Goal: Information Seeking & Learning: Learn about a topic

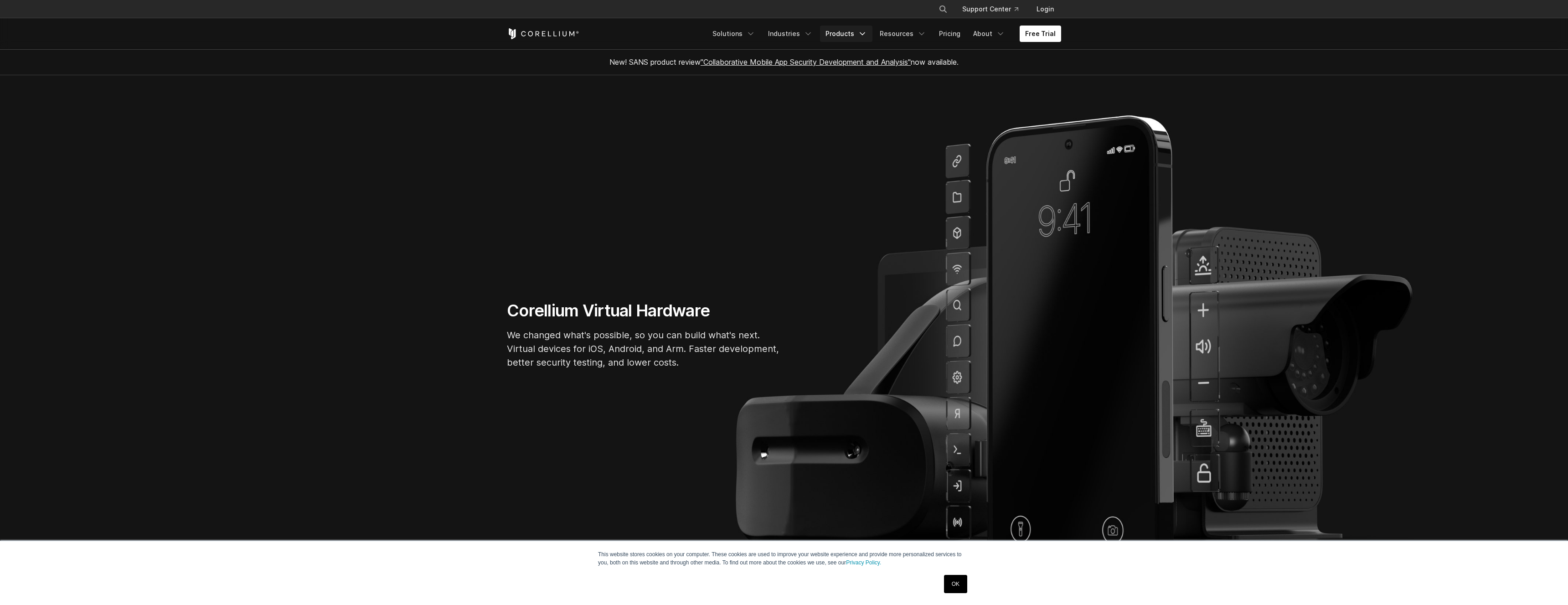
click at [856, 30] on link "Products" at bounding box center [846, 34] width 52 height 16
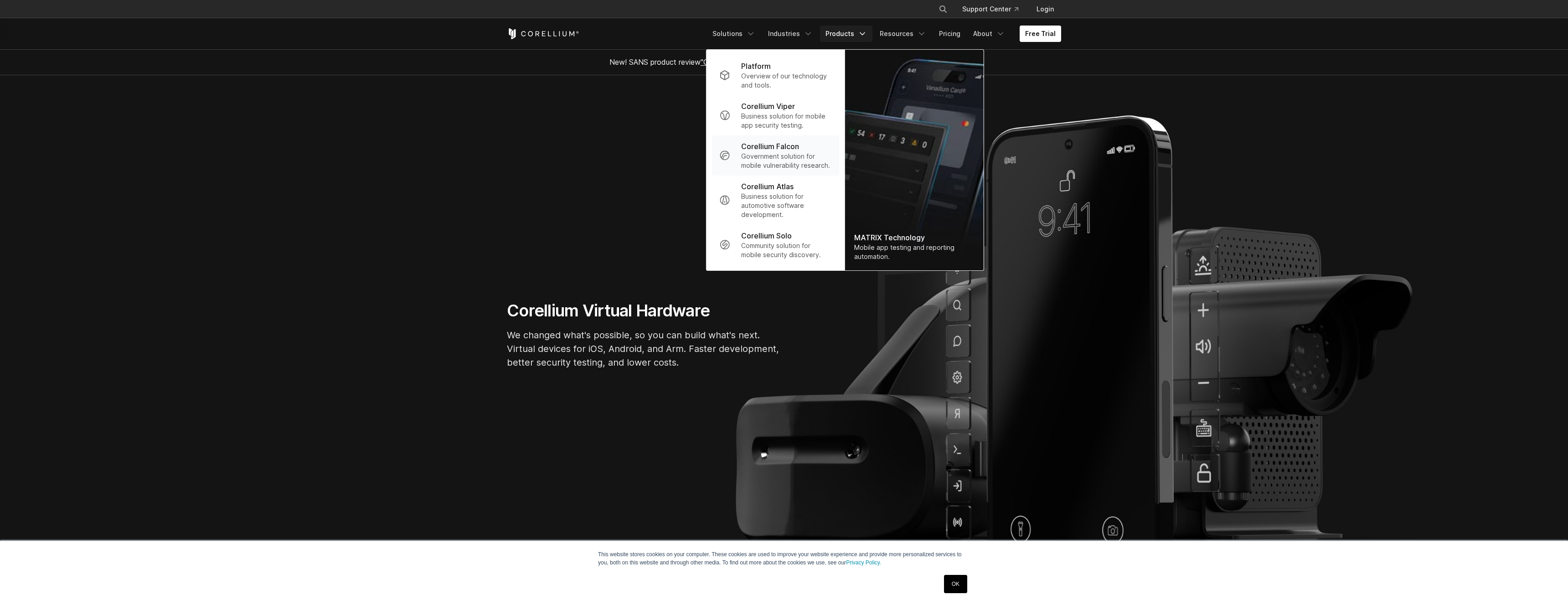
scroll to position [2, 0]
click at [805, 121] on p "Business solution for mobile app security testing." at bounding box center [786, 121] width 91 height 19
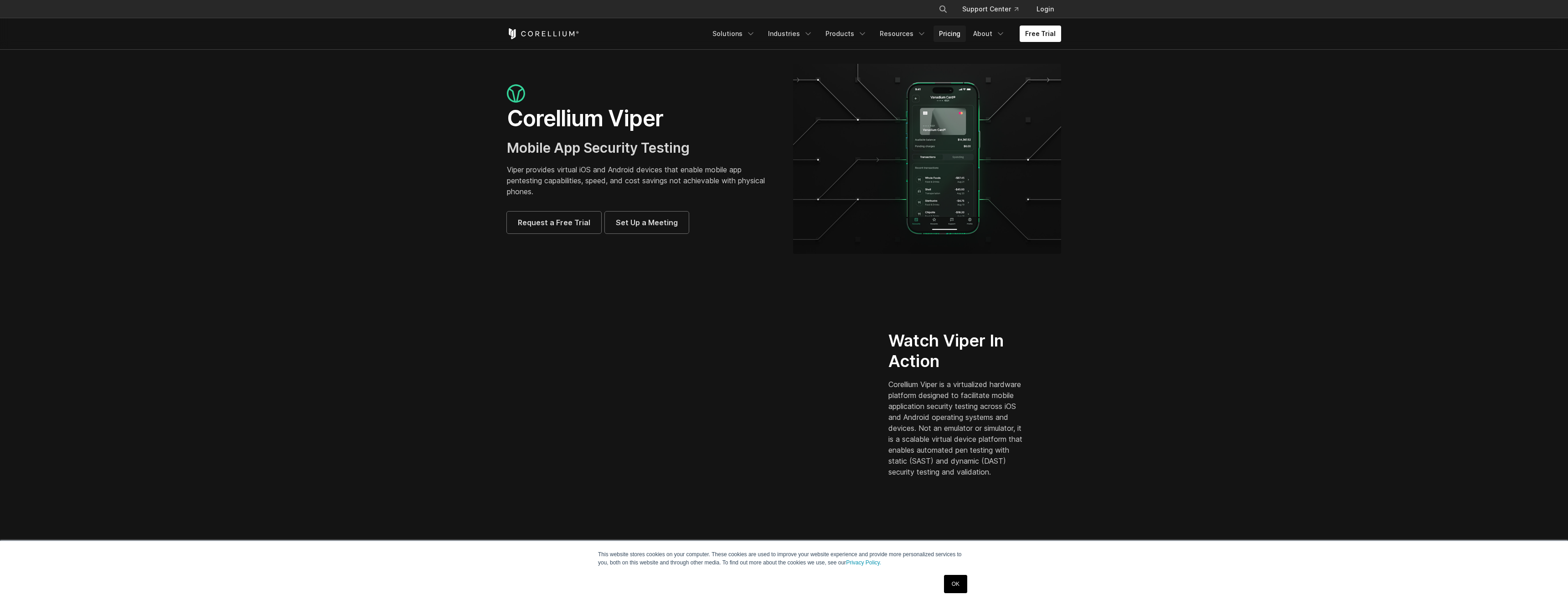
click at [956, 31] on link "Pricing" at bounding box center [949, 34] width 32 height 16
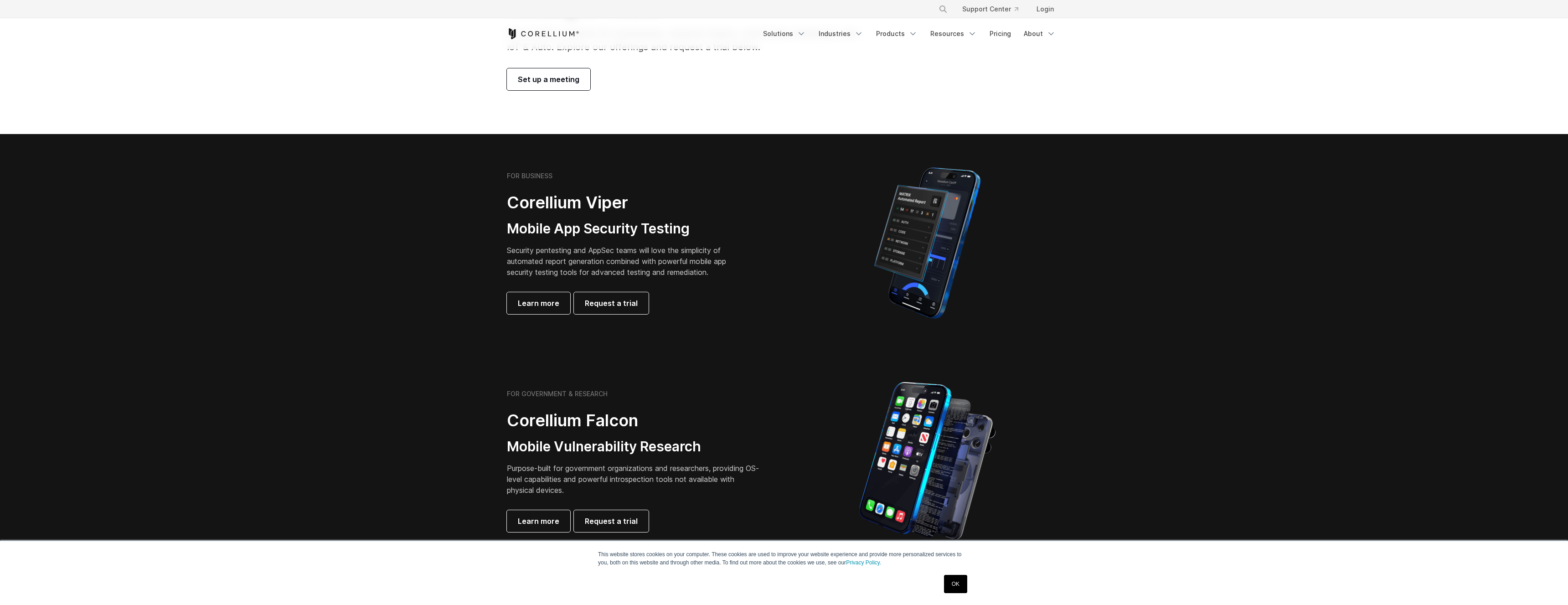
scroll to position [27, 0]
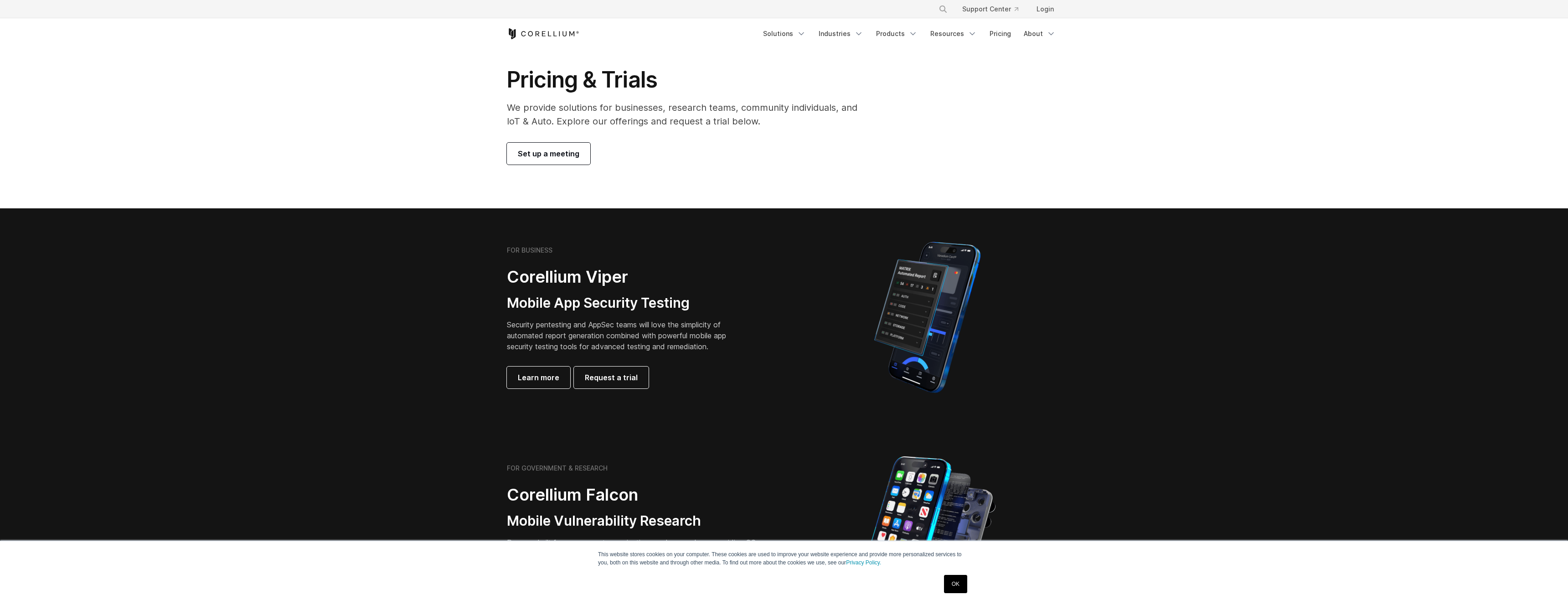
drag, startPoint x: 538, startPoint y: 327, endPoint x: 548, endPoint y: 330, distance: 10.4
click at [543, 327] on p "Security pentesting and AppSec teams will love the simplicity of automated repo…" at bounding box center [623, 335] width 233 height 33
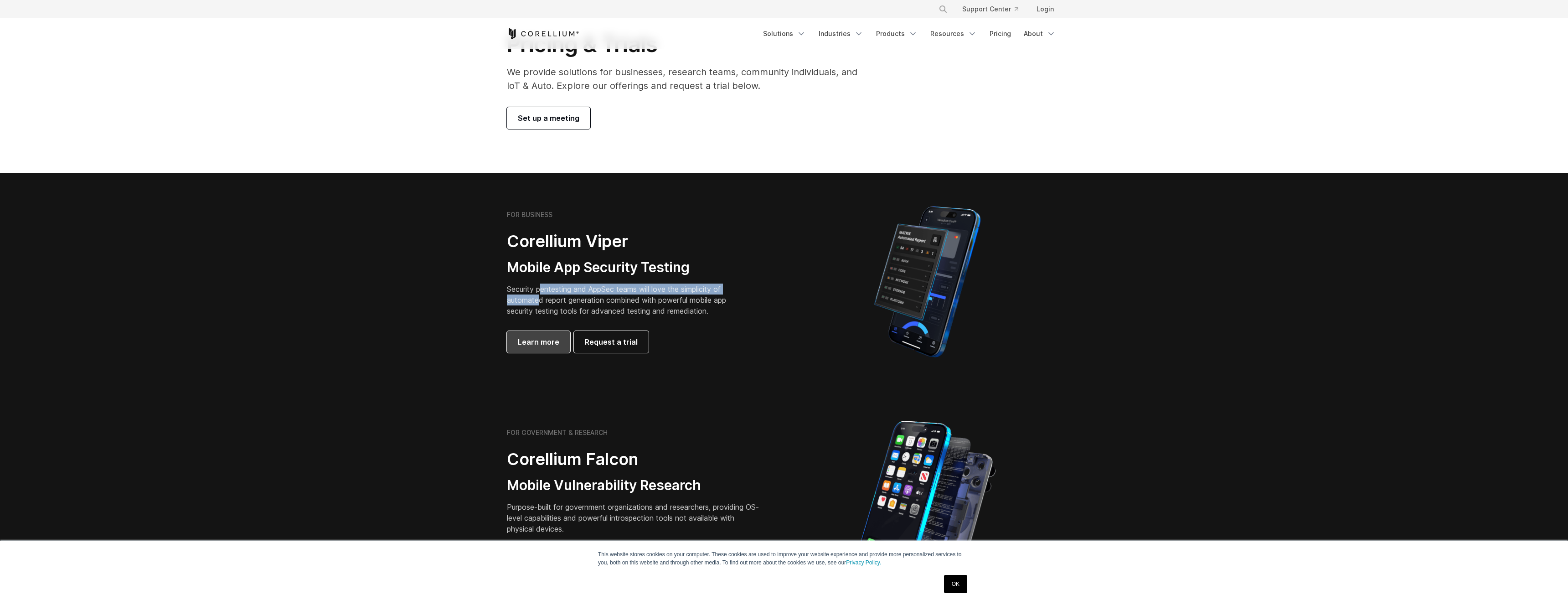
scroll to position [68, 0]
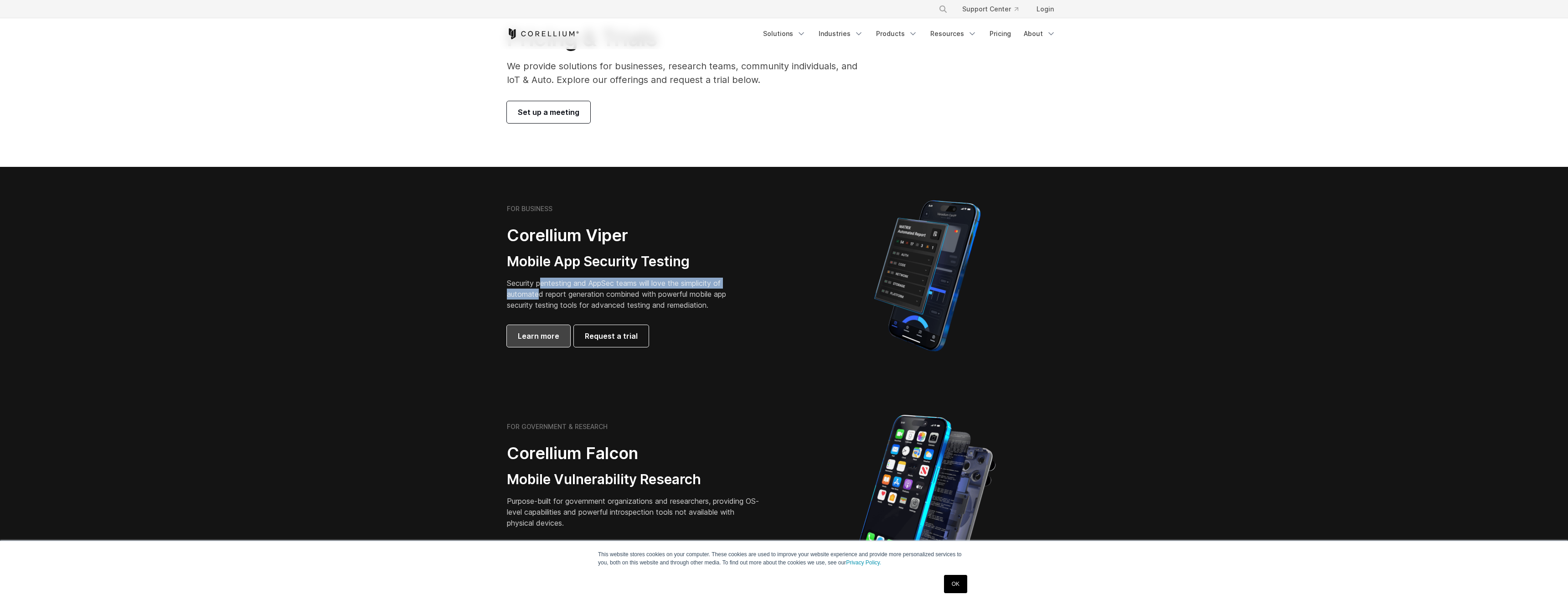
click at [545, 338] on span "Learn more" at bounding box center [538, 336] width 42 height 11
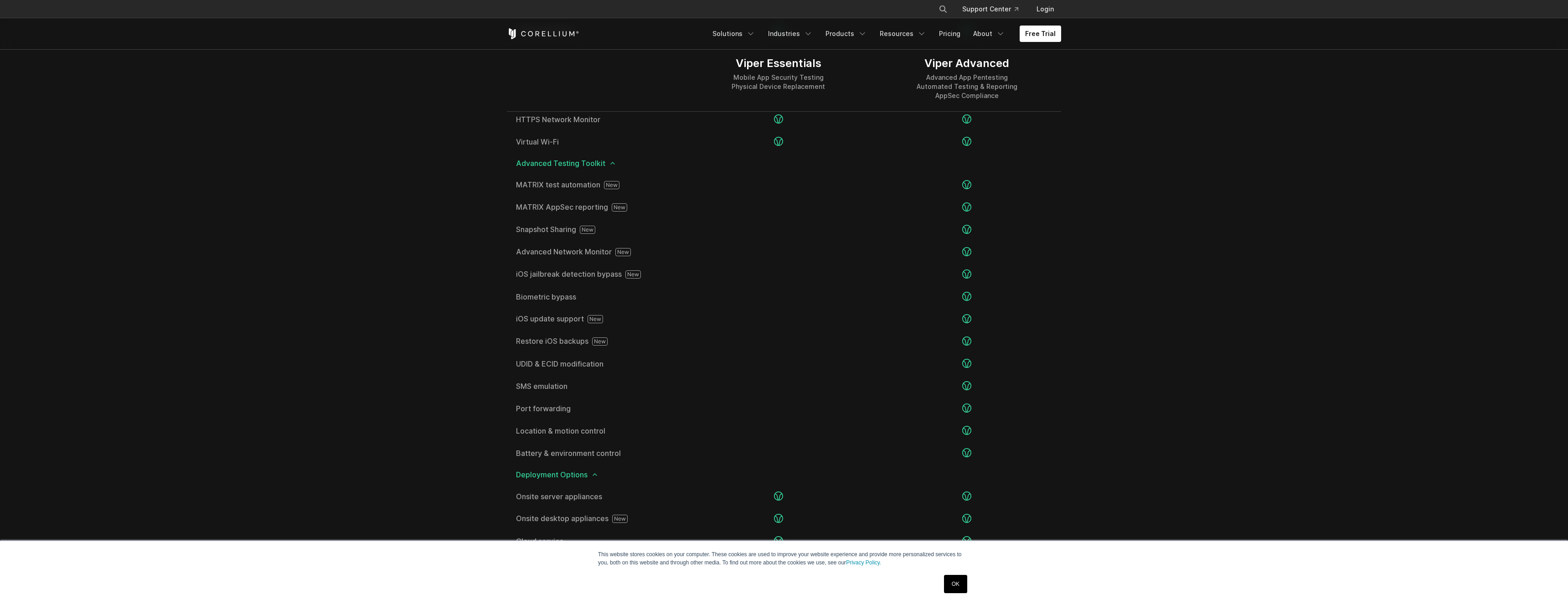
scroll to position [1504, 0]
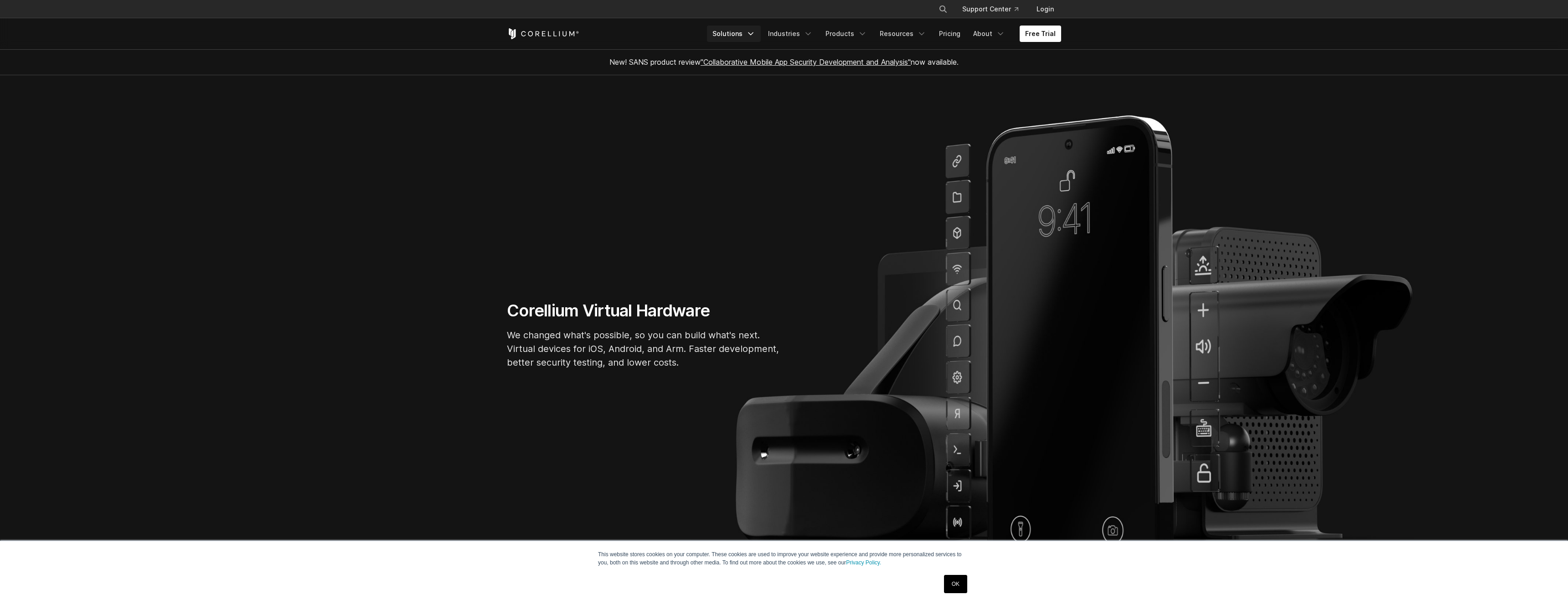
click at [733, 36] on link "Solutions" at bounding box center [734, 34] width 54 height 16
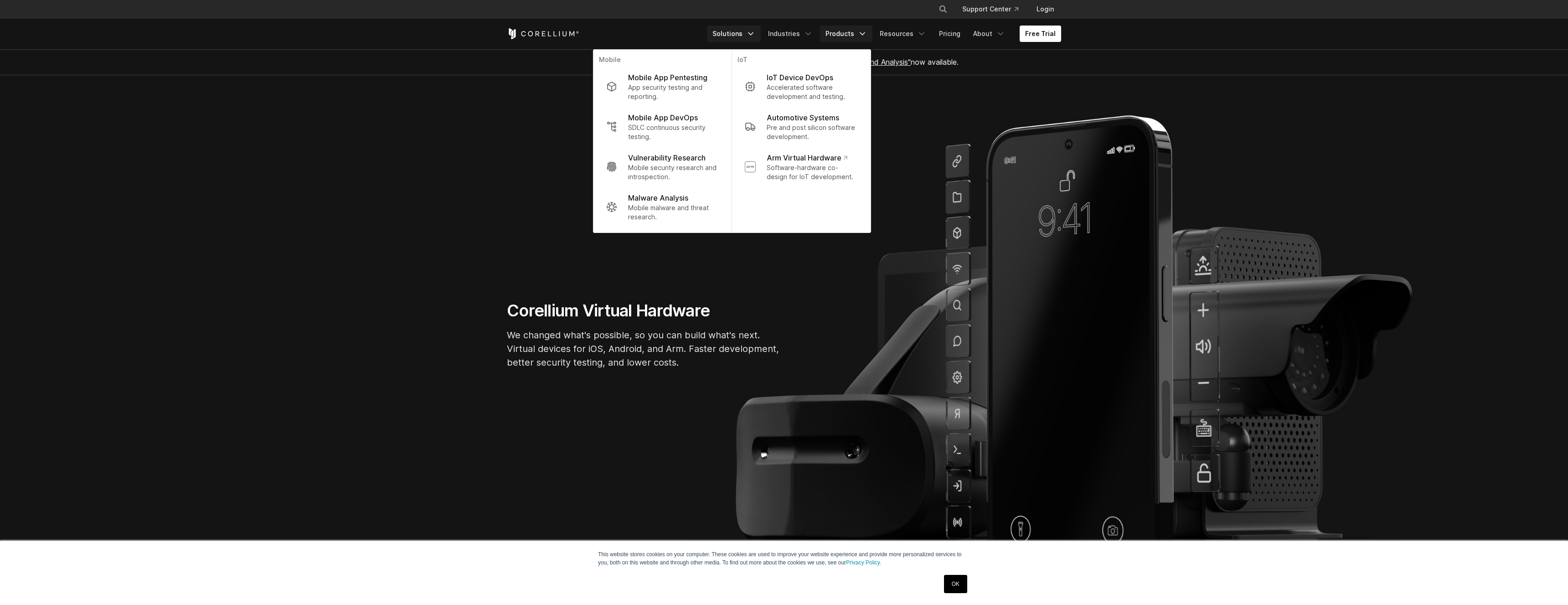
click at [846, 29] on link "Products" at bounding box center [846, 34] width 52 height 16
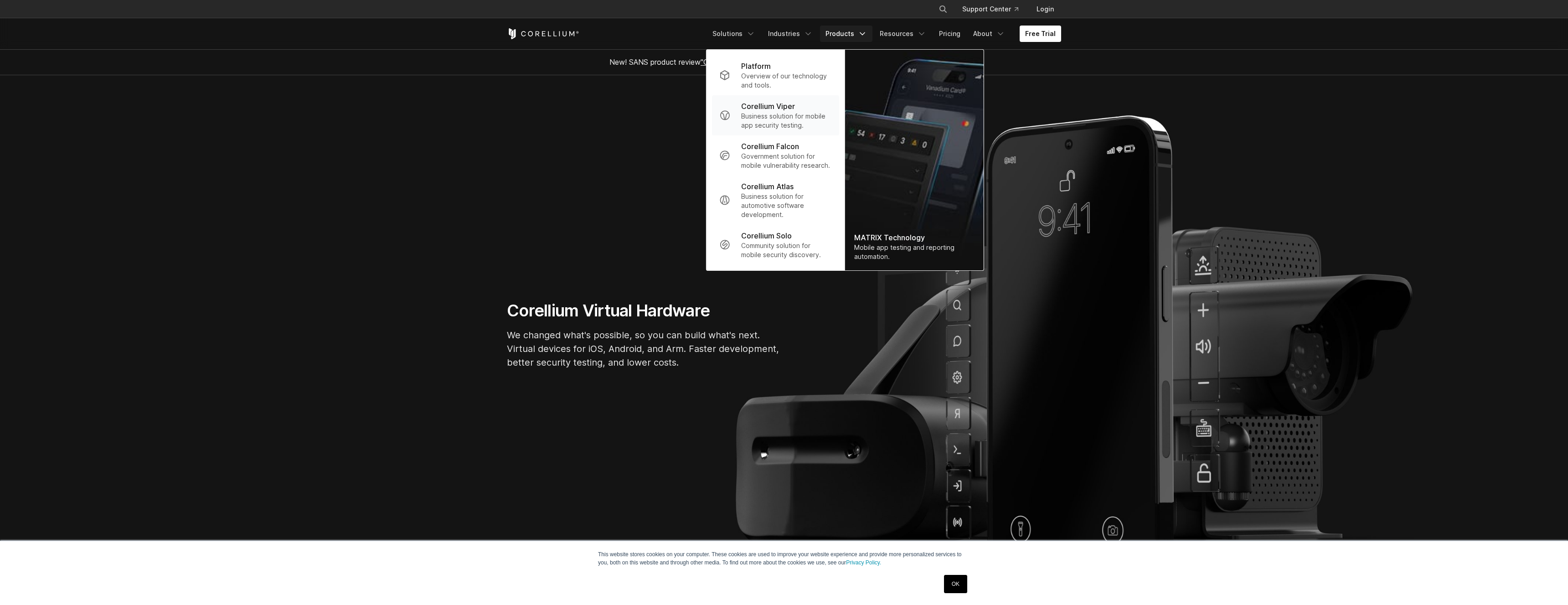
click at [795, 108] on p "Corellium Viper" at bounding box center [768, 106] width 54 height 11
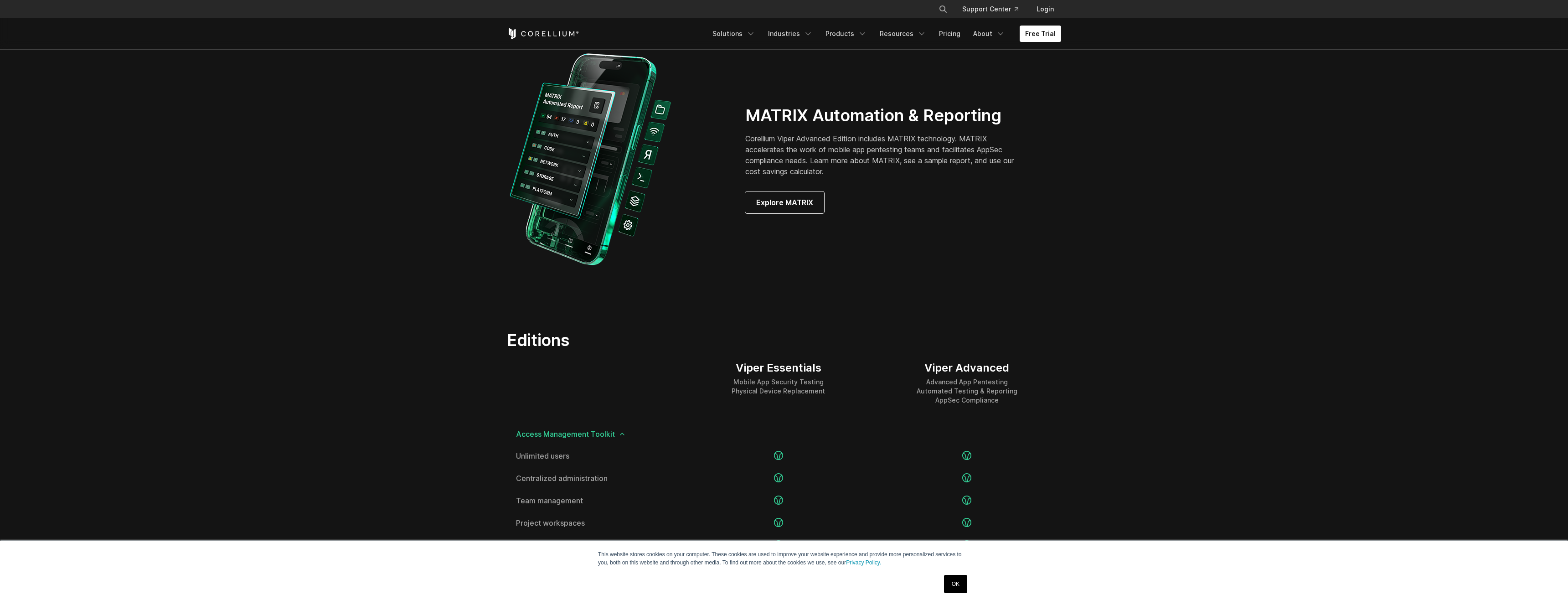
scroll to position [809, 0]
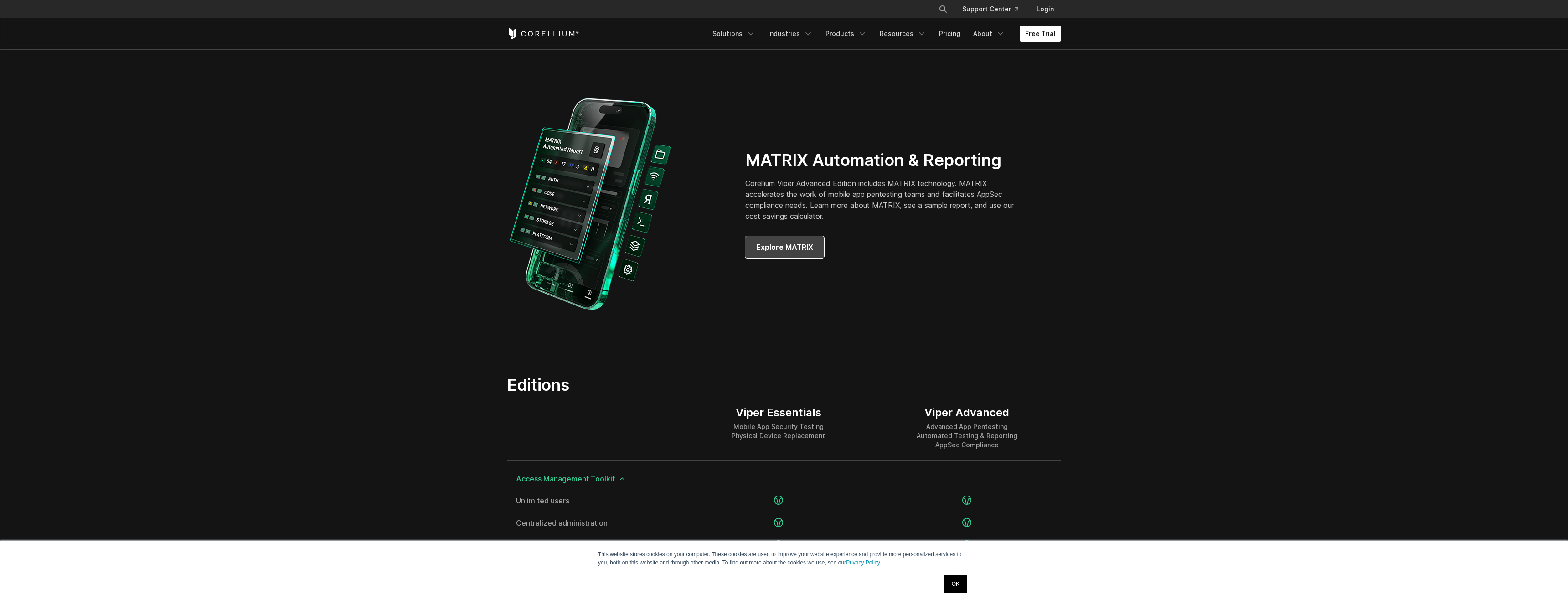
click at [800, 254] on link "Explore MATRIX" at bounding box center [784, 246] width 79 height 22
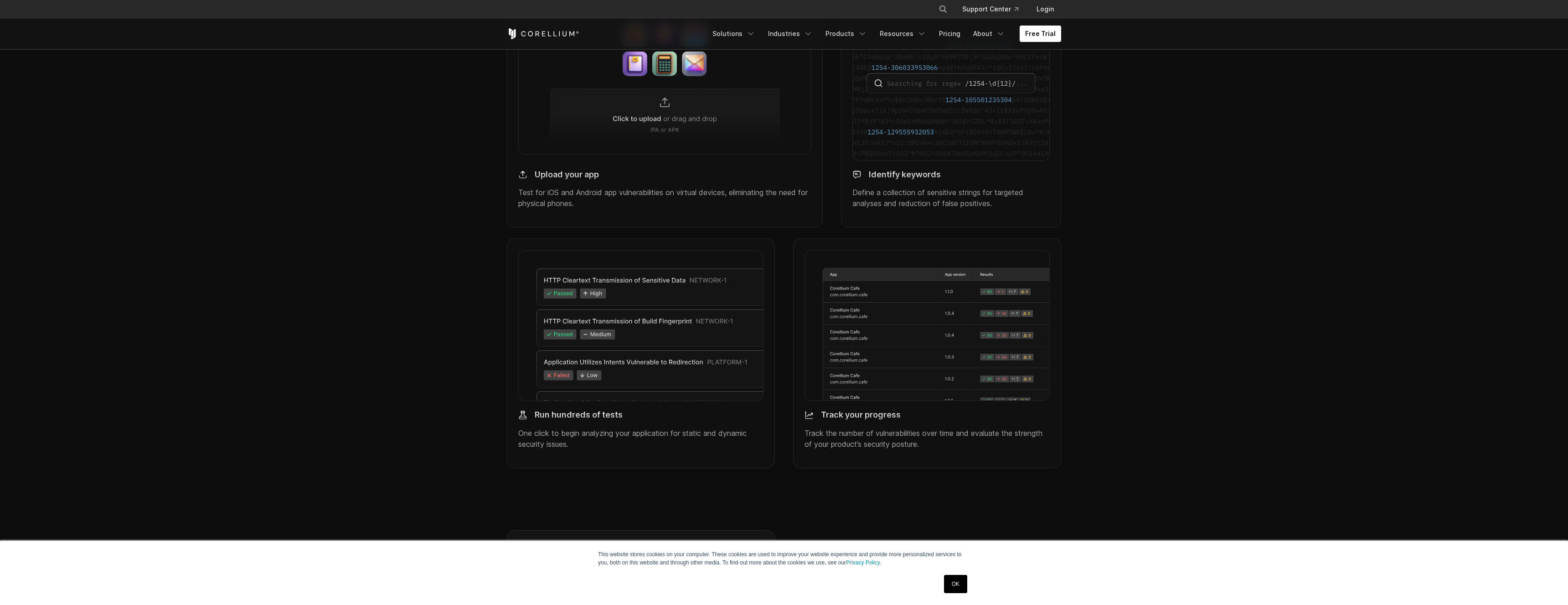
scroll to position [871, 0]
